Goal: Task Accomplishment & Management: Manage account settings

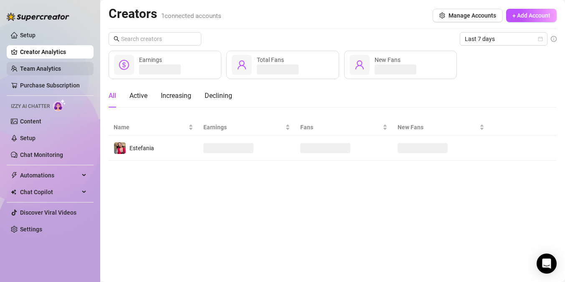
click at [42, 69] on link "Team Analytics" at bounding box center [40, 68] width 41 height 7
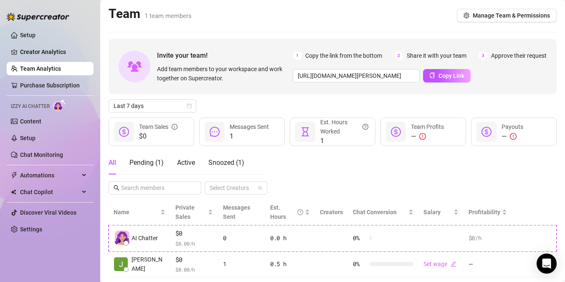
scroll to position [20, 0]
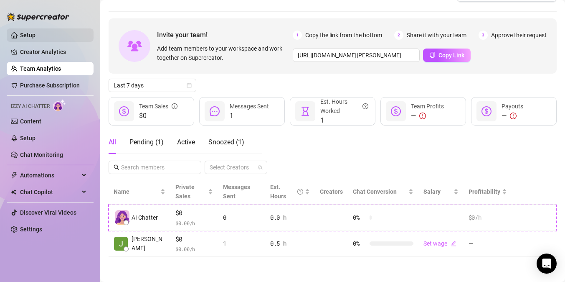
click at [36, 32] on link "Setup" at bounding box center [27, 35] width 15 height 7
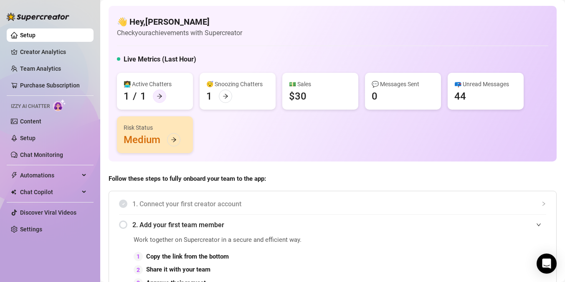
click at [160, 93] on icon "arrow-right" at bounding box center [160, 96] width 6 height 6
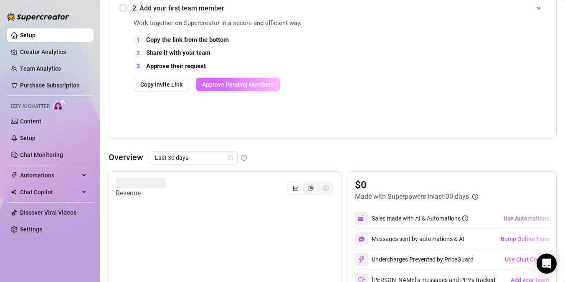
click at [239, 88] on button "Approve Pending Members" at bounding box center [238, 84] width 84 height 13
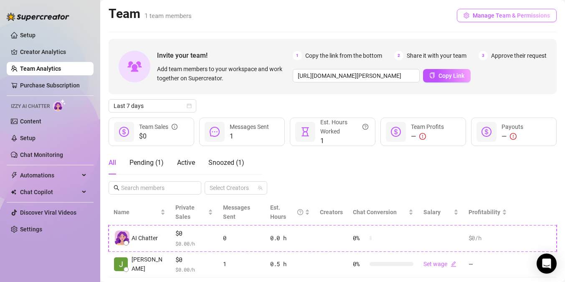
click at [498, 19] on button "Manage Team & Permissions" at bounding box center [507, 15] width 100 height 13
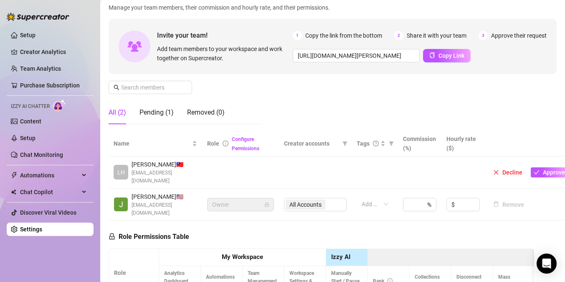
scroll to position [59, 0]
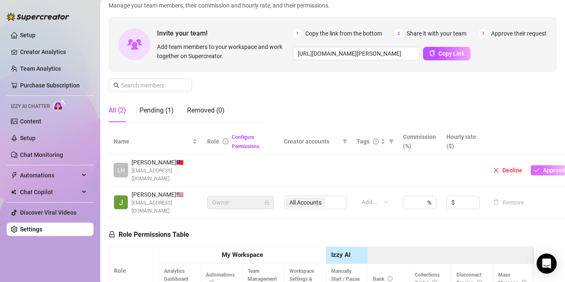
click at [552, 167] on span "Approve" at bounding box center [554, 170] width 22 height 7
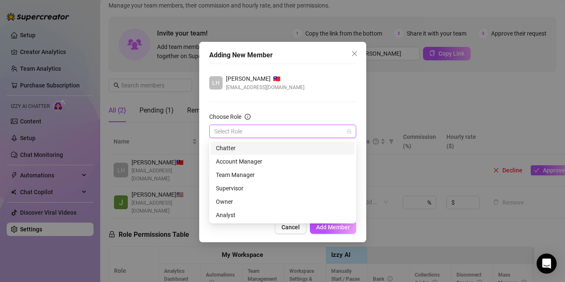
click at [301, 126] on input "Choose Role" at bounding box center [279, 131] width 130 height 13
click at [262, 163] on div "Account Manager" at bounding box center [283, 161] width 134 height 9
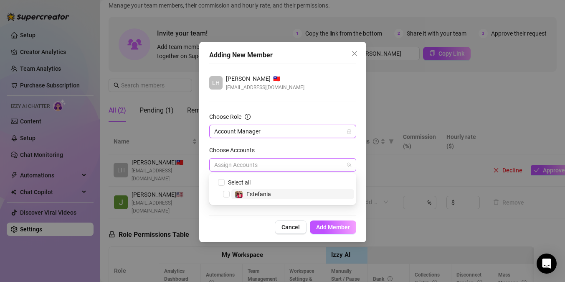
click at [262, 164] on div at bounding box center [278, 165] width 135 height 12
click at [224, 195] on span "Select tree node" at bounding box center [226, 194] width 7 height 7
checkbox input "true"
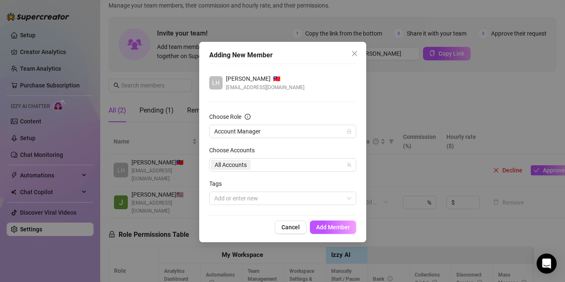
click at [305, 218] on div "Adding New Member LH Lhui Bernardo 🇹🇼 lhuicagunot@gmail.com Choose Role Account…" at bounding box center [282, 142] width 167 height 200
click at [302, 204] on div at bounding box center [278, 198] width 135 height 12
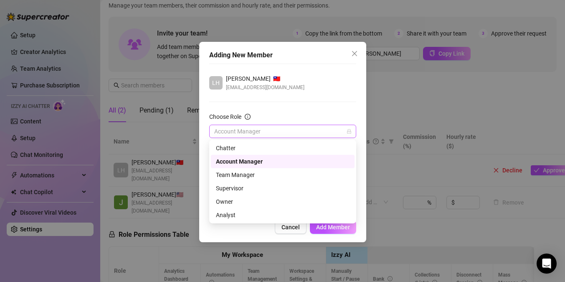
click at [295, 135] on span "Account Manager" at bounding box center [282, 131] width 137 height 13
click at [316, 94] on div "LH Lhui Bernardo 🇹🇼 lhuicagunot@gmail.com Choose Role Account Manager Choose Ac…" at bounding box center [282, 140] width 147 height 152
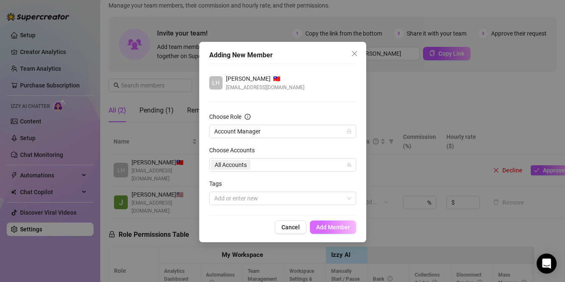
click at [328, 231] on button "Add Member" at bounding box center [333, 226] width 46 height 13
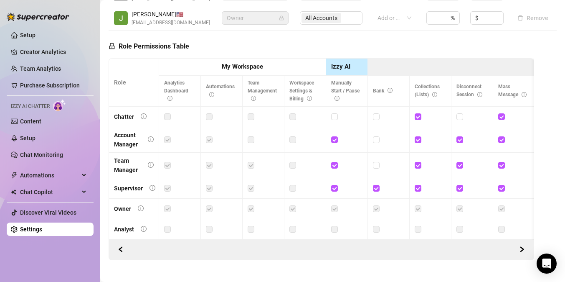
scroll to position [234, 0]
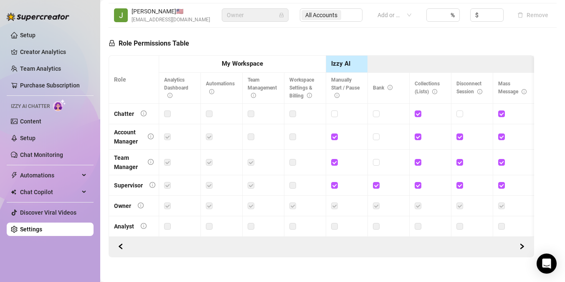
click at [166, 136] on label at bounding box center [167, 136] width 7 height 9
click at [377, 136] on input "checkbox" at bounding box center [376, 136] width 6 height 6
checkbox input "true"
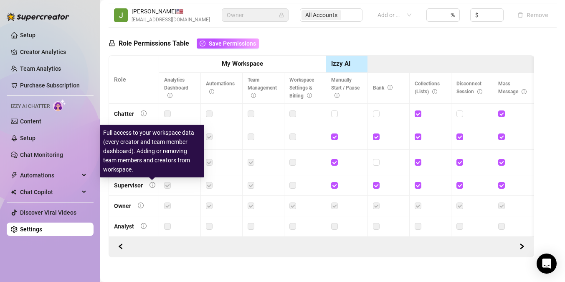
click at [152, 184] on icon "info-circle" at bounding box center [152, 184] width 1 height 3
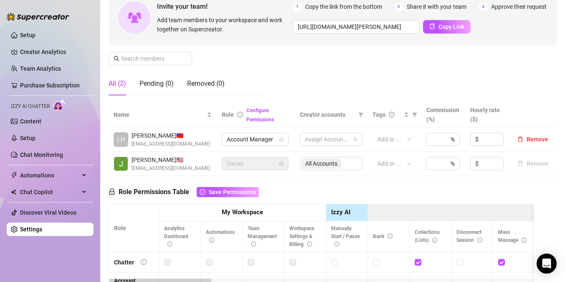
scroll to position [81, 0]
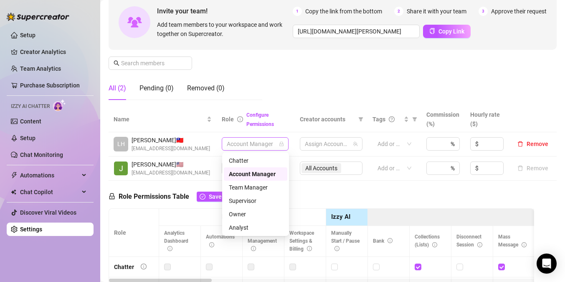
click at [274, 141] on span "Account Manager" at bounding box center [255, 143] width 57 height 13
click at [255, 198] on div "Supervisor" at bounding box center [255, 200] width 53 height 9
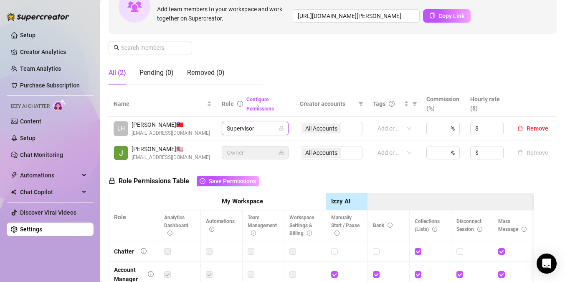
scroll to position [0, 0]
